Goal: Task Accomplishment & Management: Complete application form

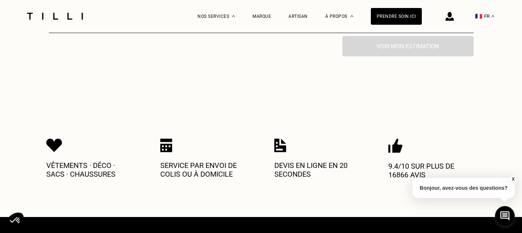
scroll to position [502, 0]
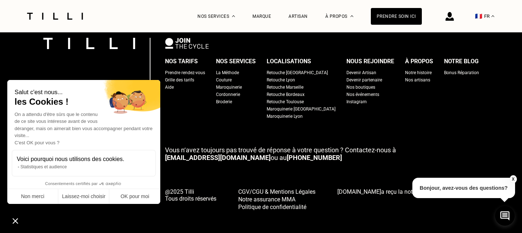
click at [512, 177] on button "X" at bounding box center [512, 180] width 7 height 8
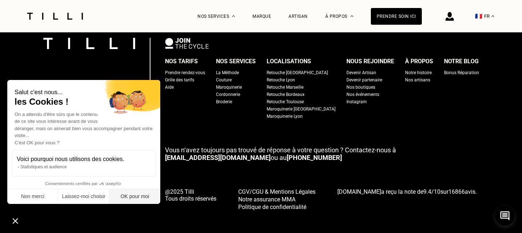
click at [132, 193] on button "OK pour moi" at bounding box center [134, 196] width 51 height 15
checkbox input "true"
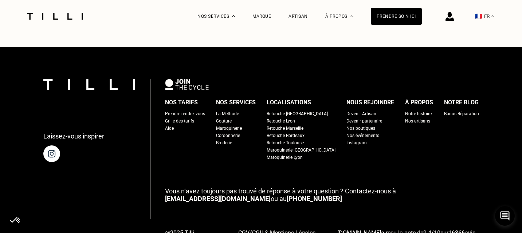
scroll to position [460, 0]
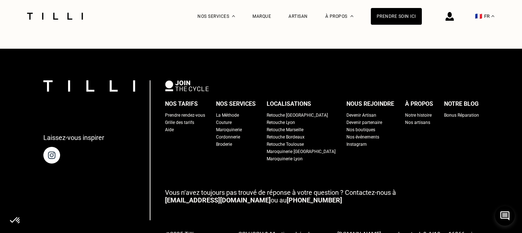
click at [346, 112] on div "Devenir Artisan" at bounding box center [361, 115] width 30 height 7
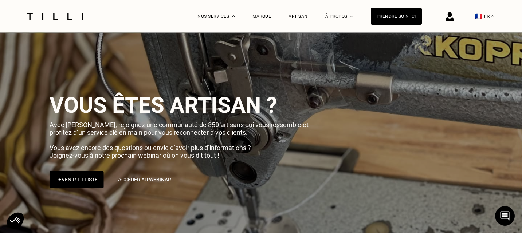
click at [69, 13] on img at bounding box center [54, 16] width 61 height 7
